Goal: Find specific page/section: Find specific page/section

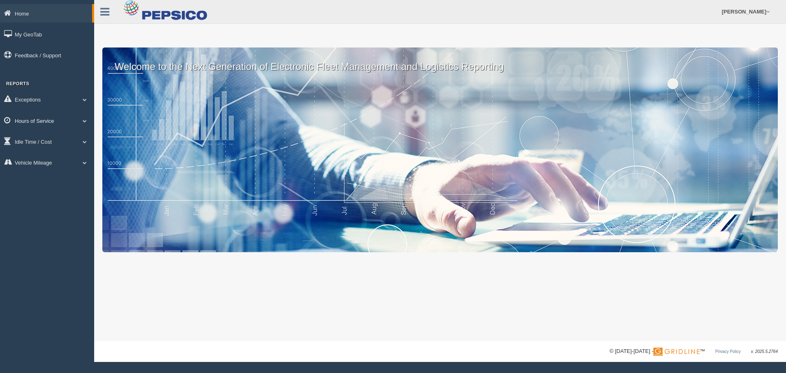
click at [52, 122] on link "Hours of Service" at bounding box center [47, 120] width 94 height 18
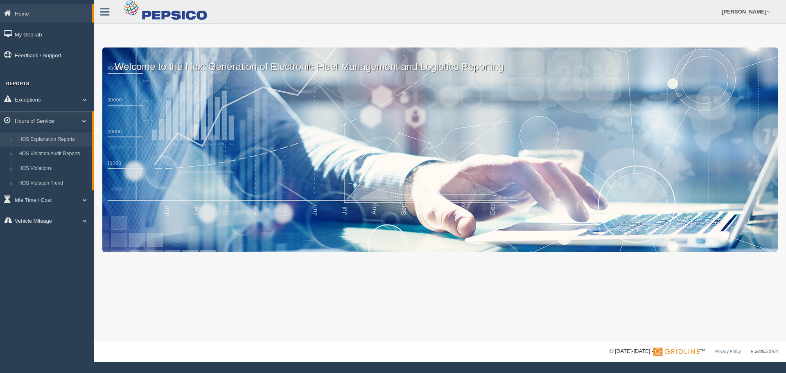
click at [59, 143] on link "HOS Explanation Reports" at bounding box center [53, 139] width 77 height 15
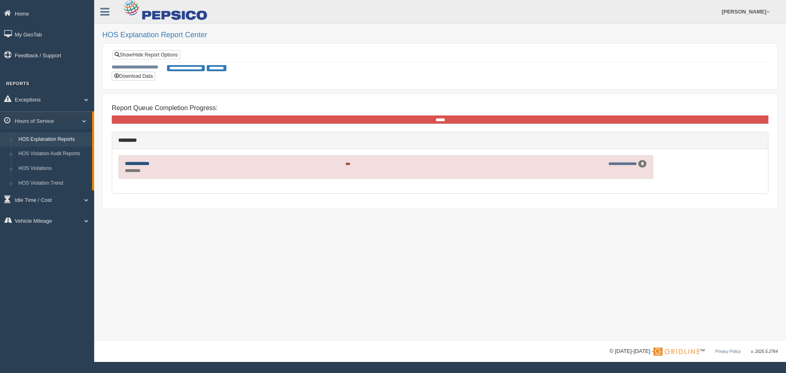
click at [140, 165] on link "**********" at bounding box center [137, 163] width 25 height 5
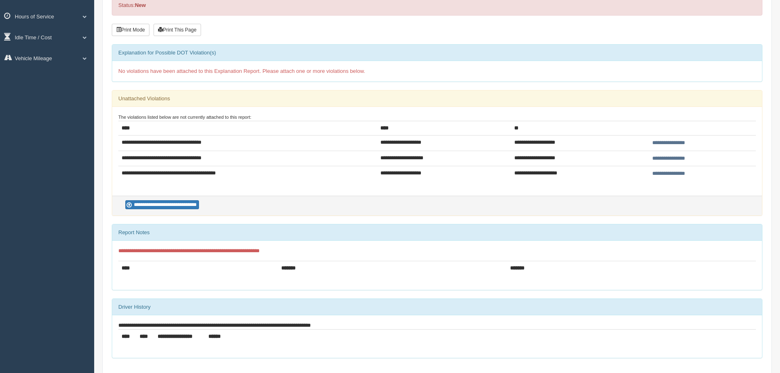
scroll to position [123, 0]
